Goal: Task Accomplishment & Management: Use online tool/utility

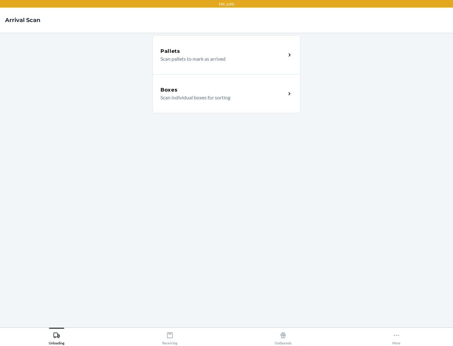
click at [223, 90] on div "Boxes" at bounding box center [222, 90] width 125 height 8
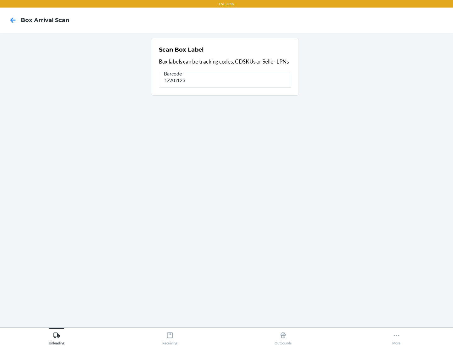
type input "1ZAti123"
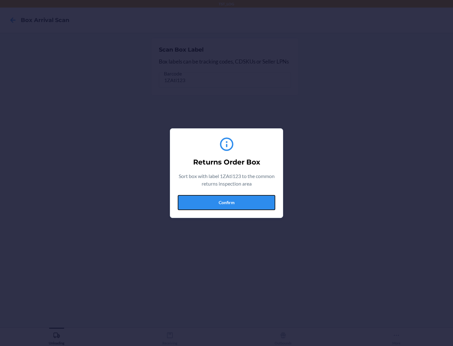
click at [226, 202] on button "Confirm" at bounding box center [226, 202] width 97 height 15
